Goal: Task Accomplishment & Management: Use online tool/utility

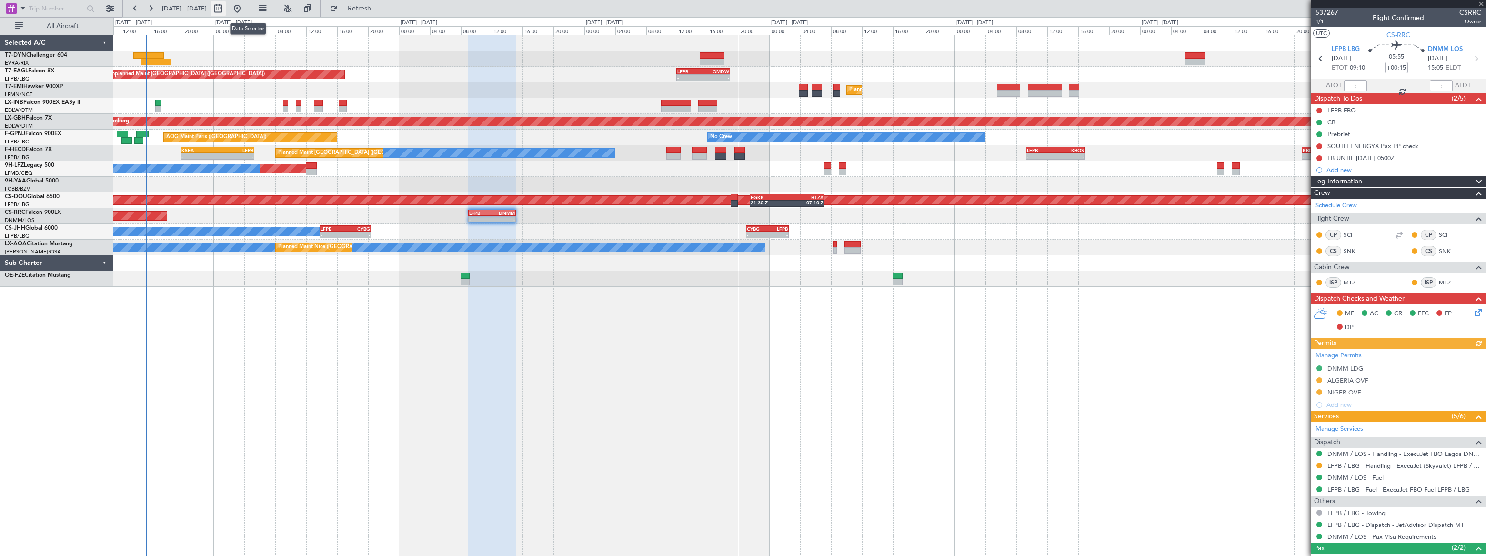
click at [226, 6] on button at bounding box center [217, 8] width 15 height 15
select select "9"
select select "2025"
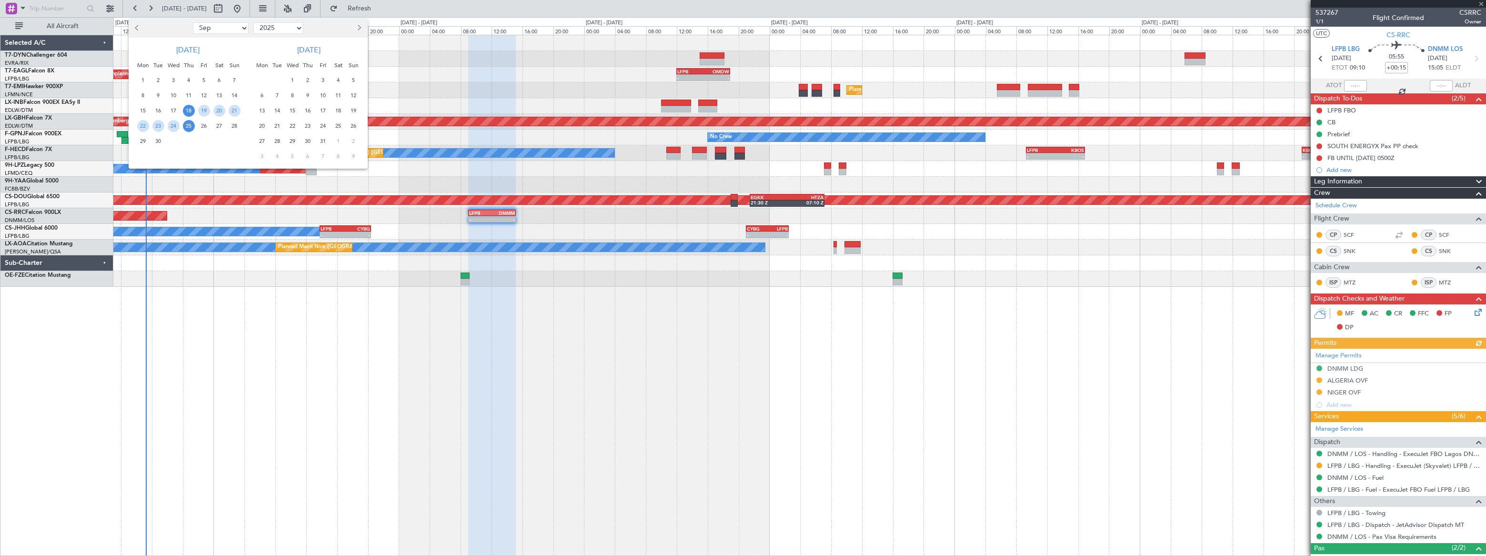
click at [201, 26] on select "Jan Feb Mar Apr May Jun [DATE] Aug Sep Oct Nov Dec" at bounding box center [221, 27] width 56 height 11
select select "10"
click at [193, 22] on select "Jan Feb Mar Apr May Jun [DATE] Aug Sep Oct Nov Dec" at bounding box center [221, 27] width 56 height 11
click at [171, 79] on span "1" at bounding box center [174, 80] width 12 height 12
click at [479, 376] on div at bounding box center [743, 278] width 1486 height 556
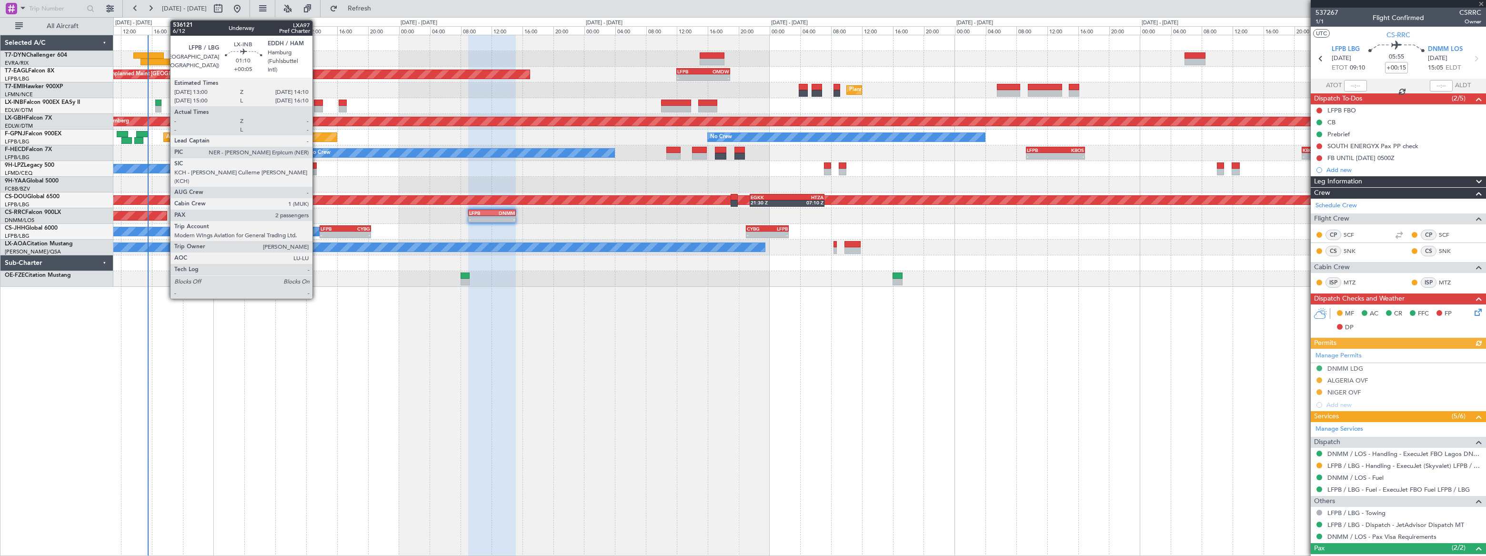
click at [317, 103] on div at bounding box center [318, 103] width 9 height 7
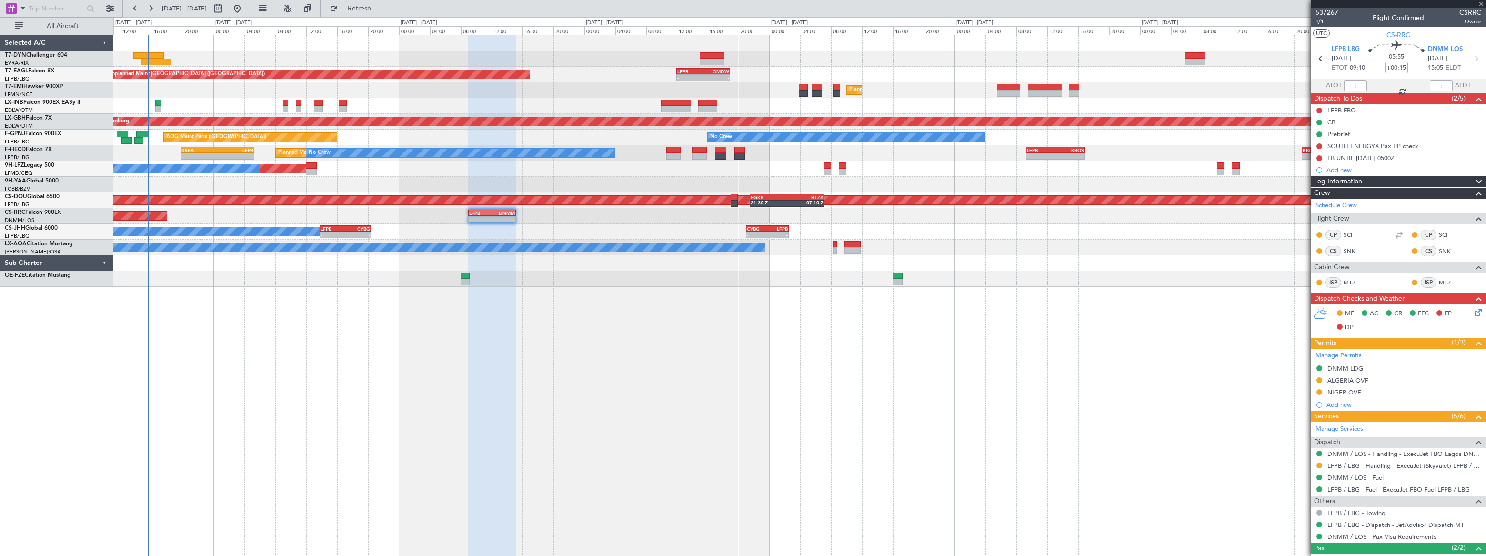
type input "+00:05"
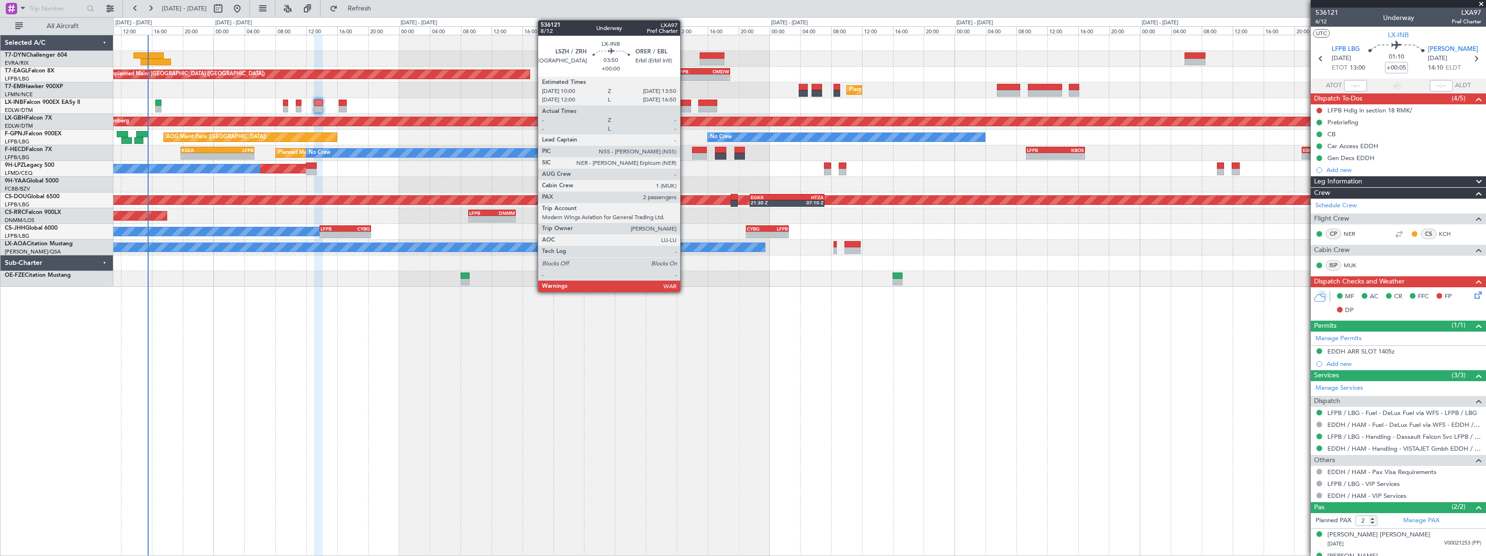
click at [684, 103] on div at bounding box center [676, 103] width 30 height 7
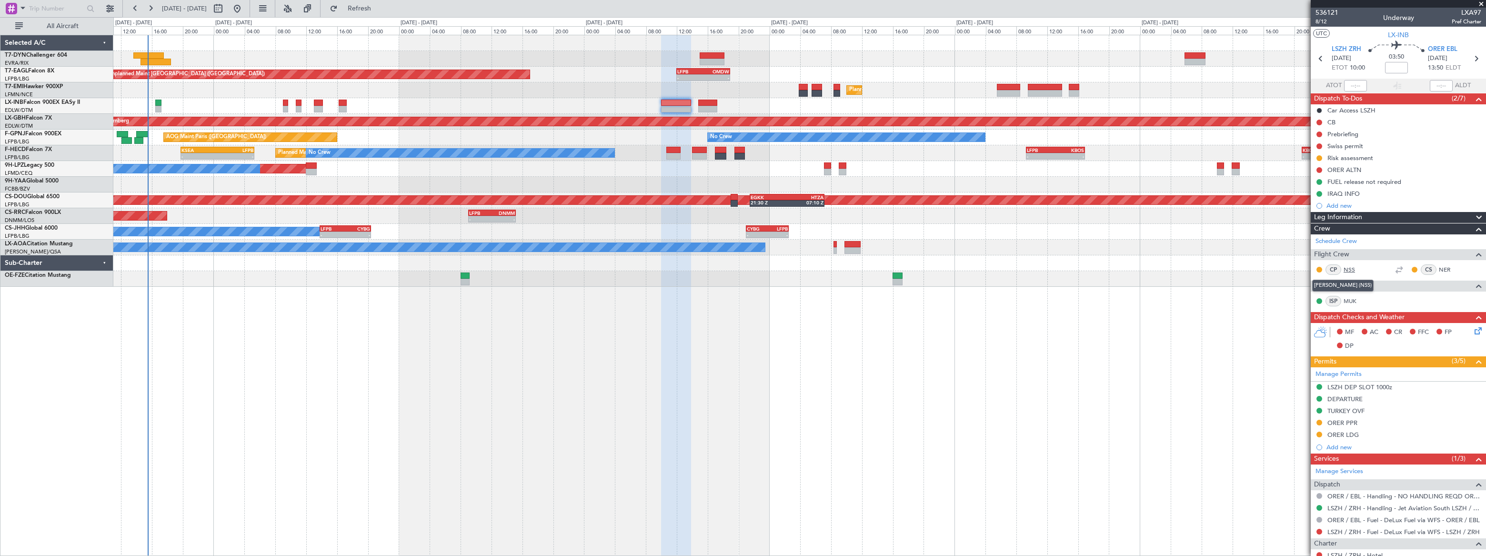
click at [1349, 267] on link "NSS" at bounding box center [1353, 269] width 21 height 9
click at [1438, 271] on link "NER" at bounding box center [1448, 269] width 21 height 9
click at [1351, 298] on link "MUK" at bounding box center [1353, 301] width 21 height 9
